Goal: Transaction & Acquisition: Register for event/course

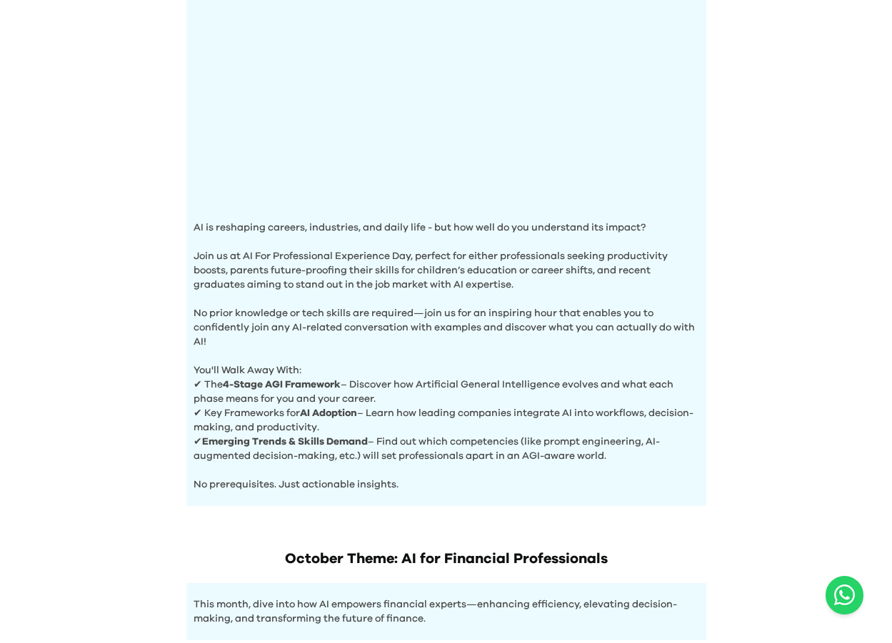
scroll to position [286, 0]
